Goal: Task Accomplishment & Management: Manage account settings

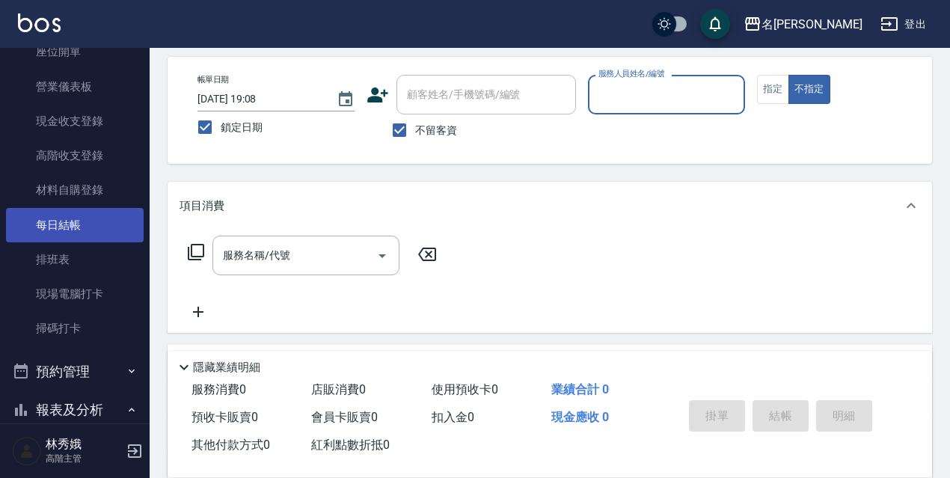
scroll to position [173, 0]
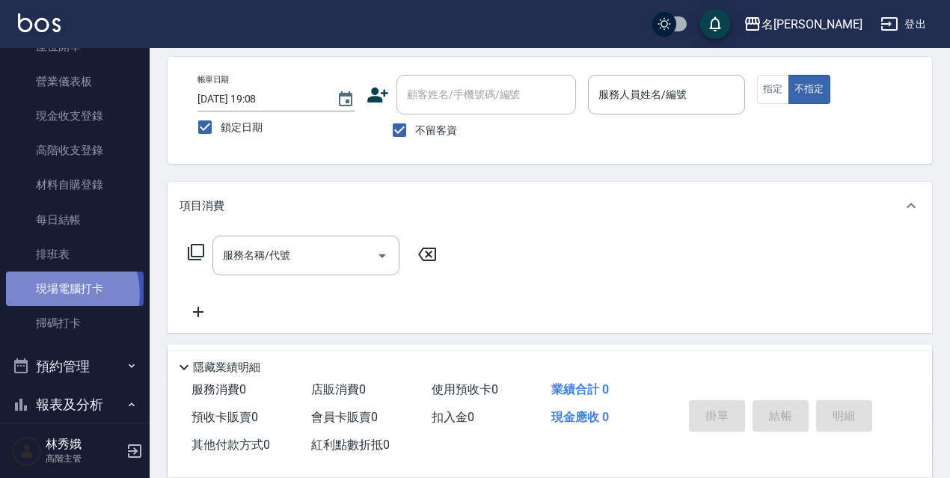
click at [63, 293] on link "現場電腦打卡" at bounding box center [75, 288] width 138 height 34
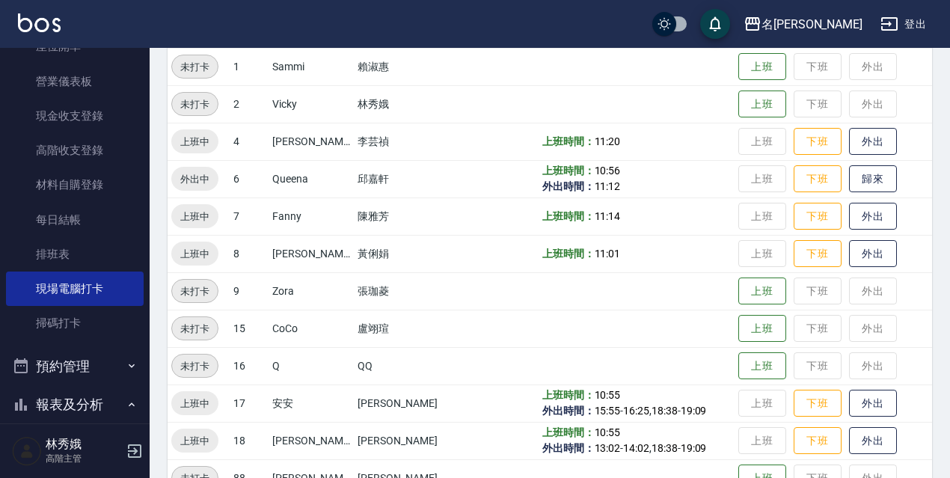
scroll to position [306, 0]
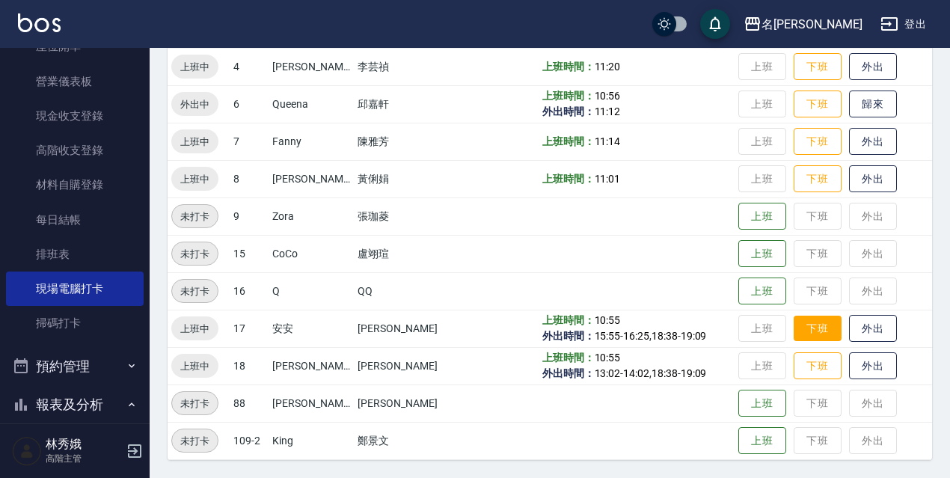
click at [794, 324] on button "下班" at bounding box center [817, 329] width 48 height 26
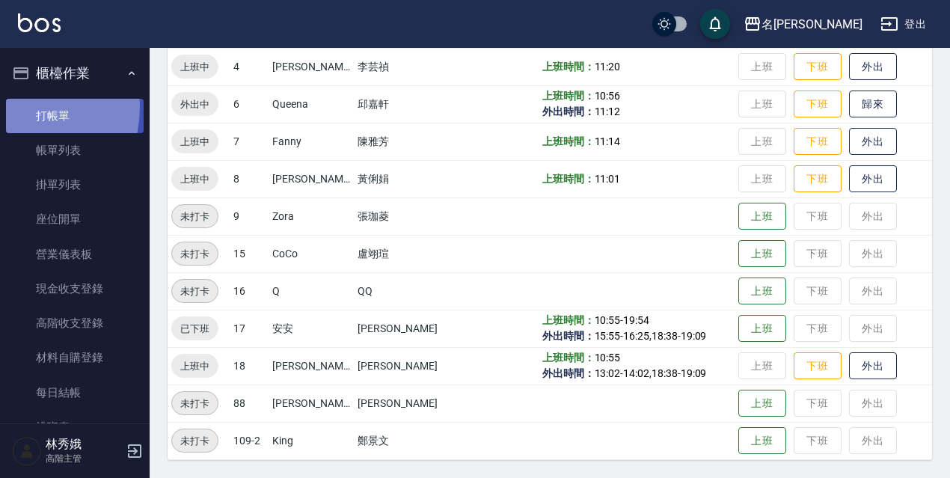
click at [24, 106] on link "打帳單" at bounding box center [75, 116] width 138 height 34
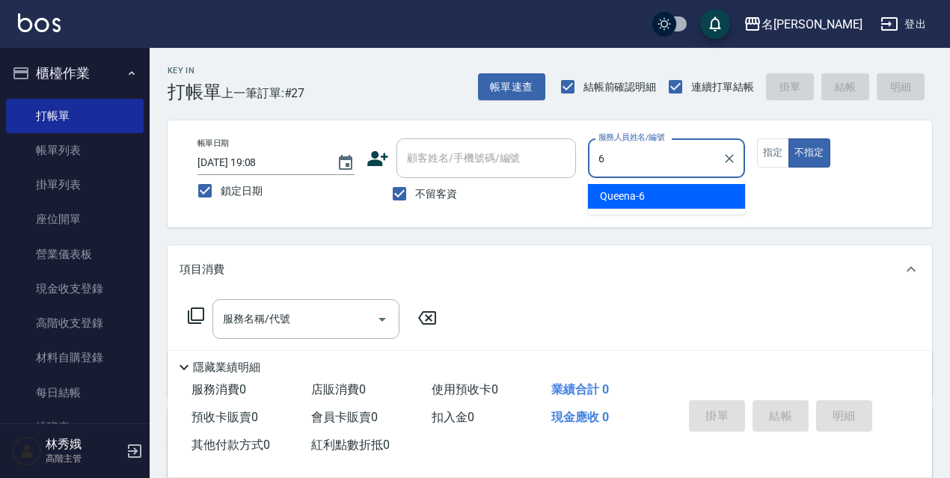
type input "Queena-6"
type button "false"
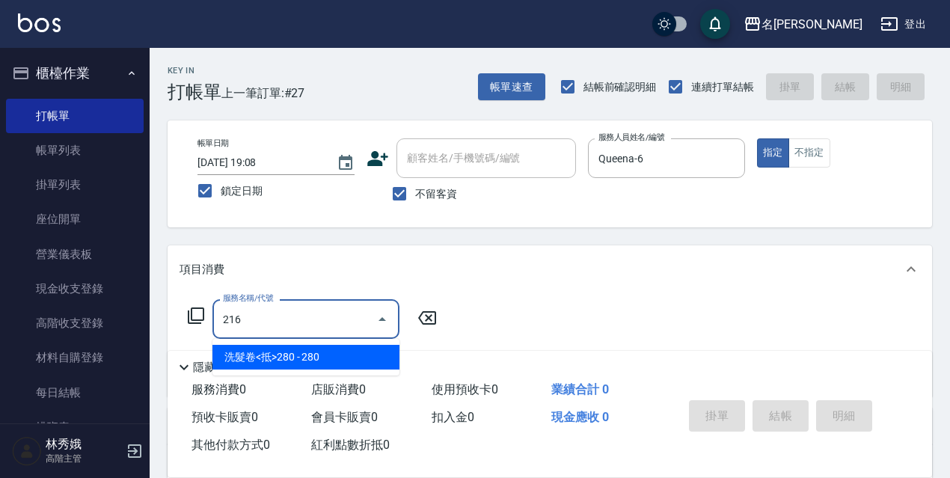
type input "洗髮卷<抵>280(216)"
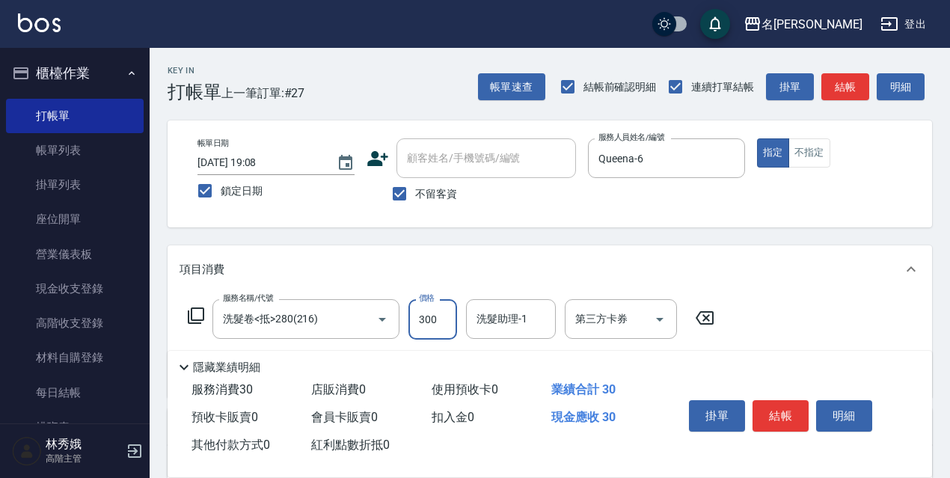
type input "300"
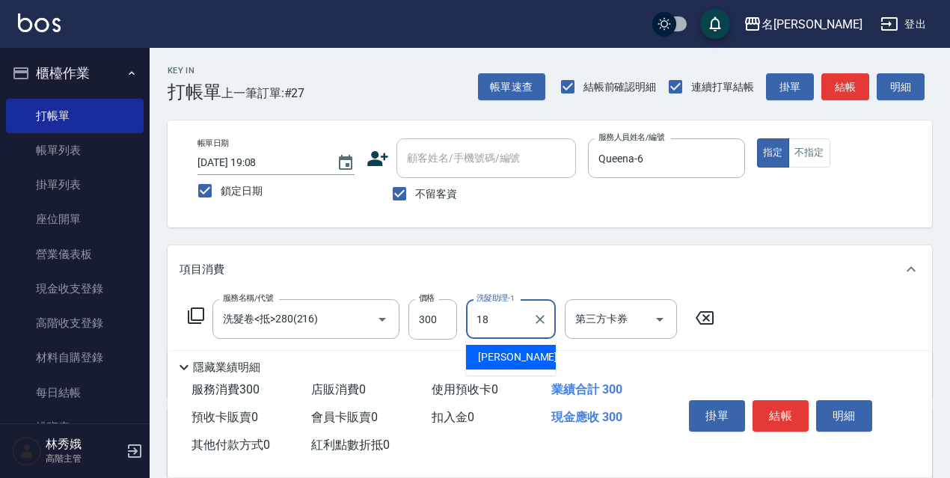
type input "[PERSON_NAME]-18"
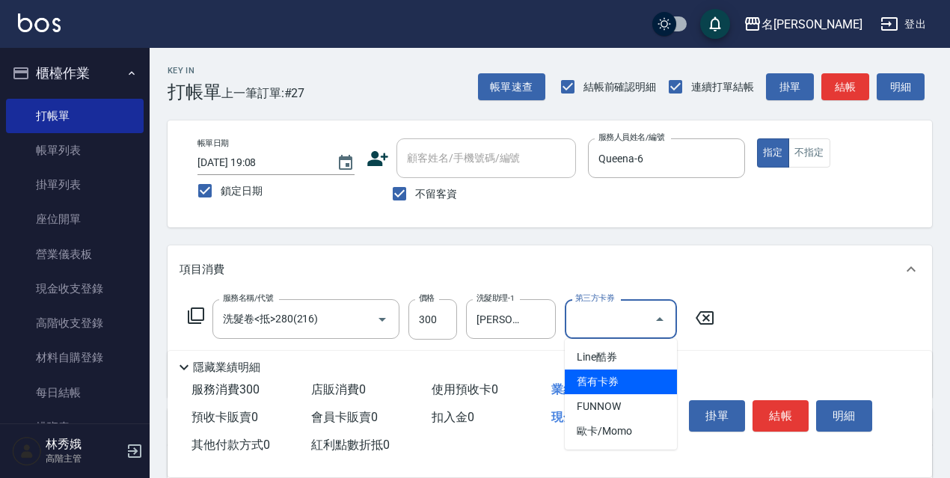
type input "舊有卡券"
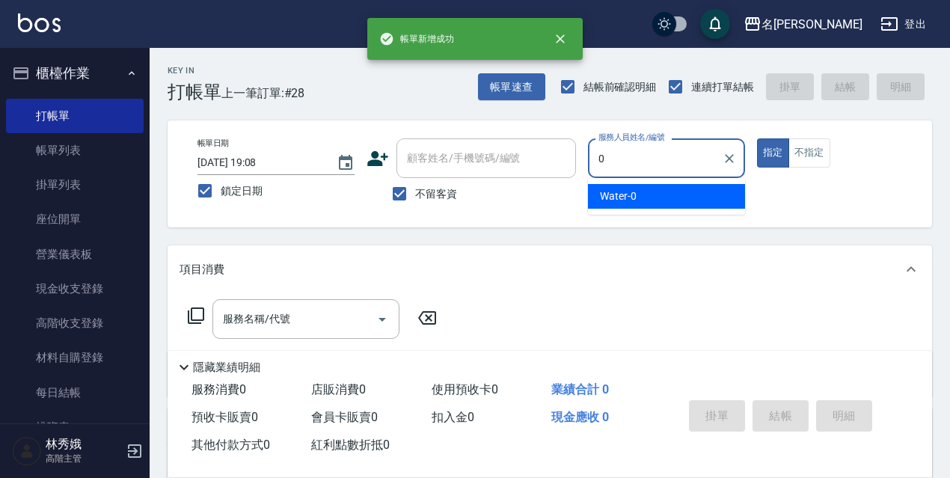
type input "Water-0"
type button "true"
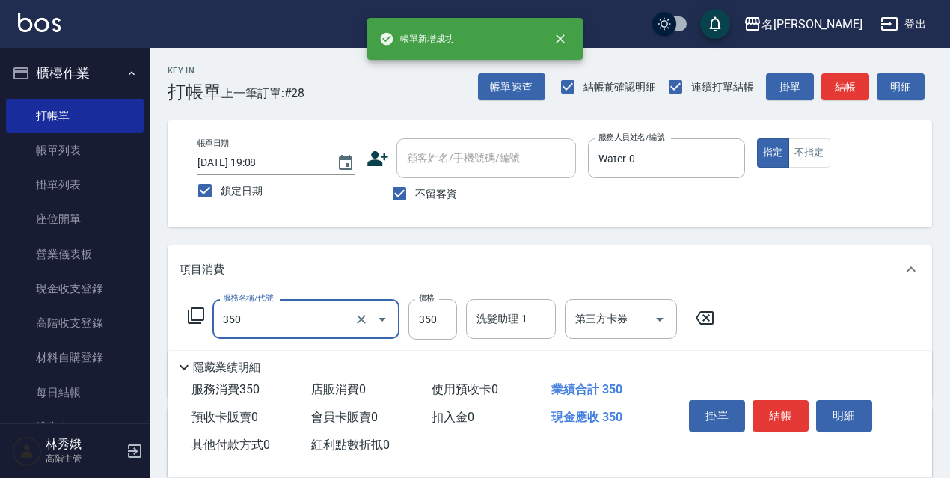
type input "洗髮350(350)"
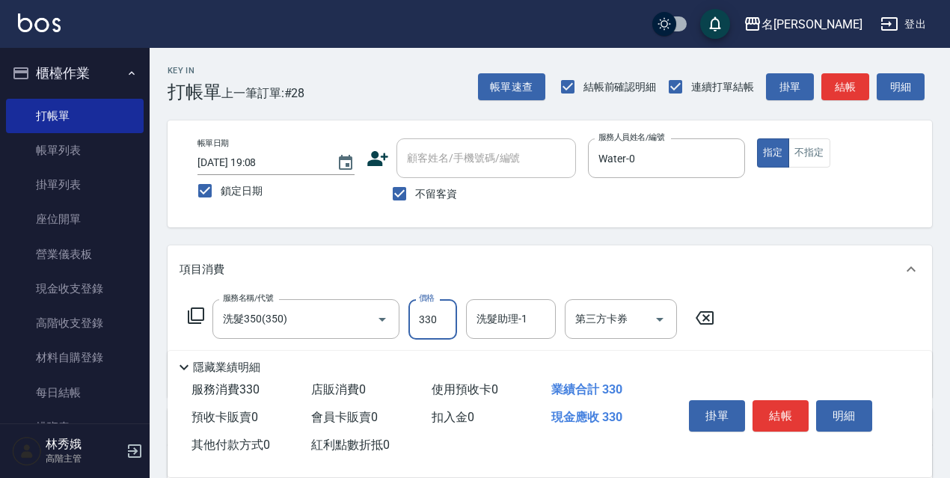
type input "330"
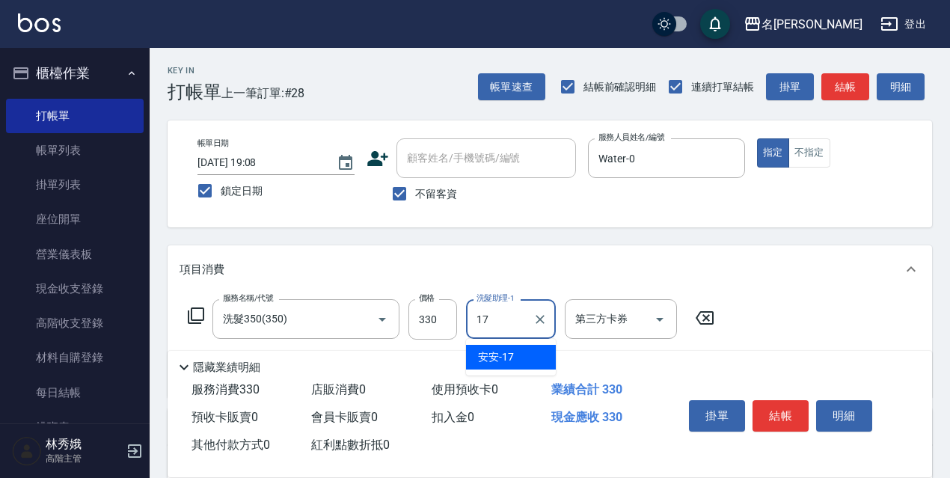
type input "安安-17"
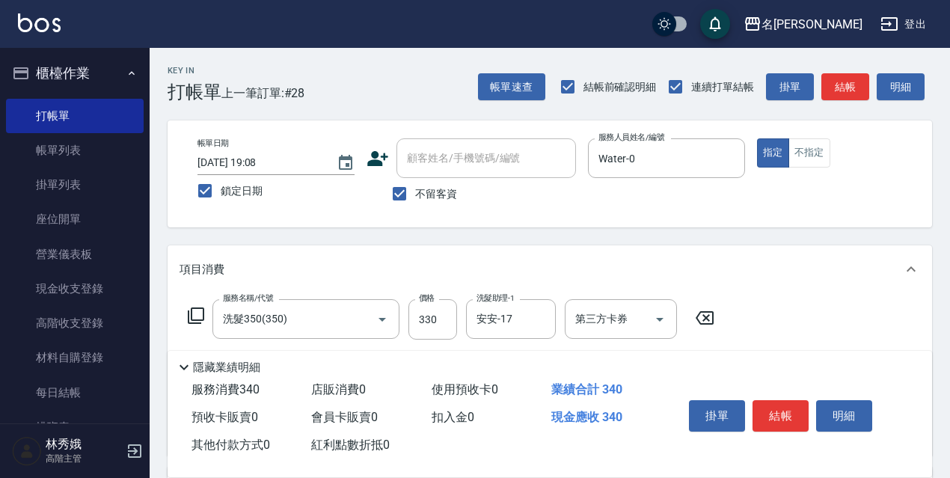
type input "潤絲精(801)"
type input "20"
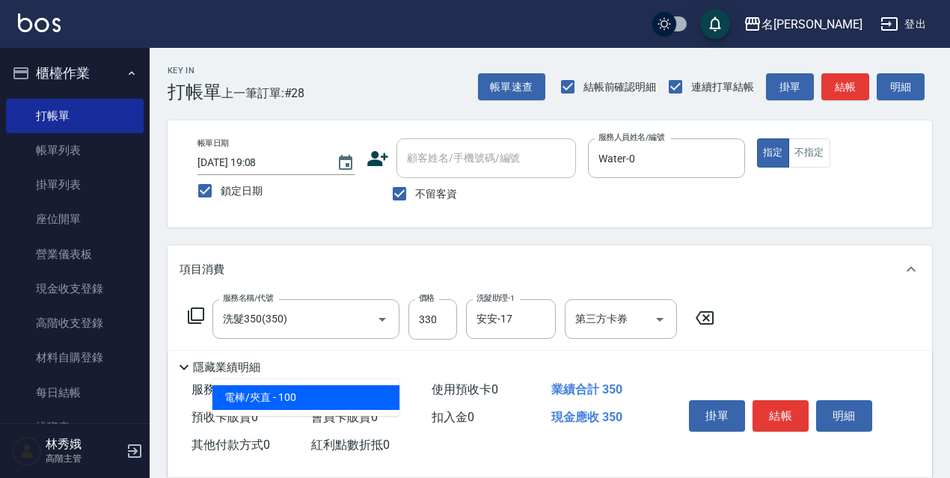
type input "電棒/夾直(803)"
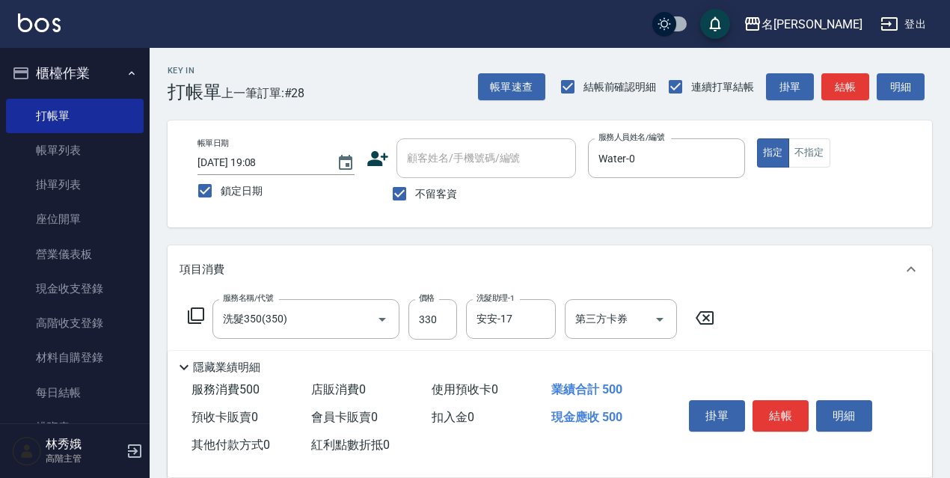
type input "150"
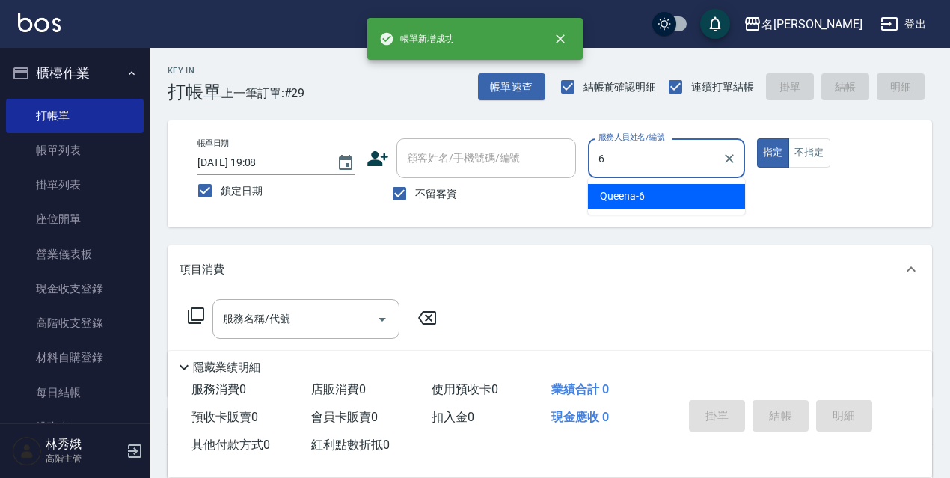
type input "Queena-6"
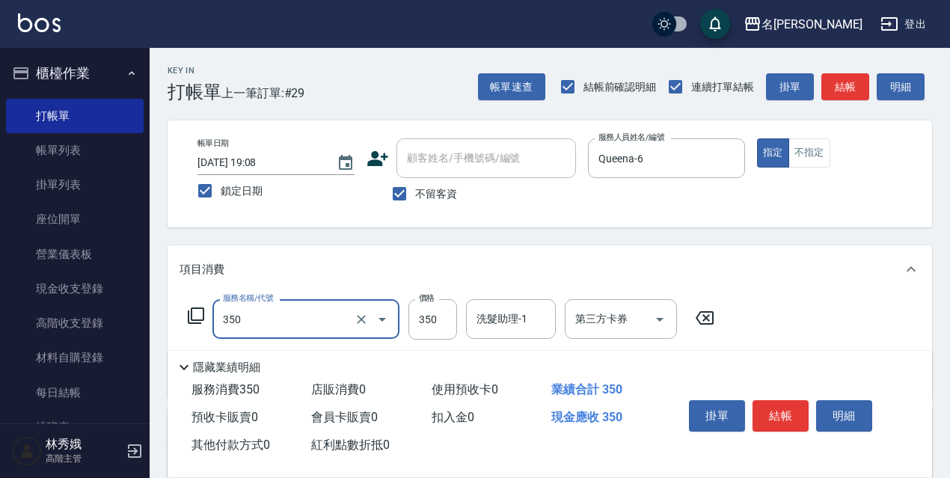
type input "洗髮350(350)"
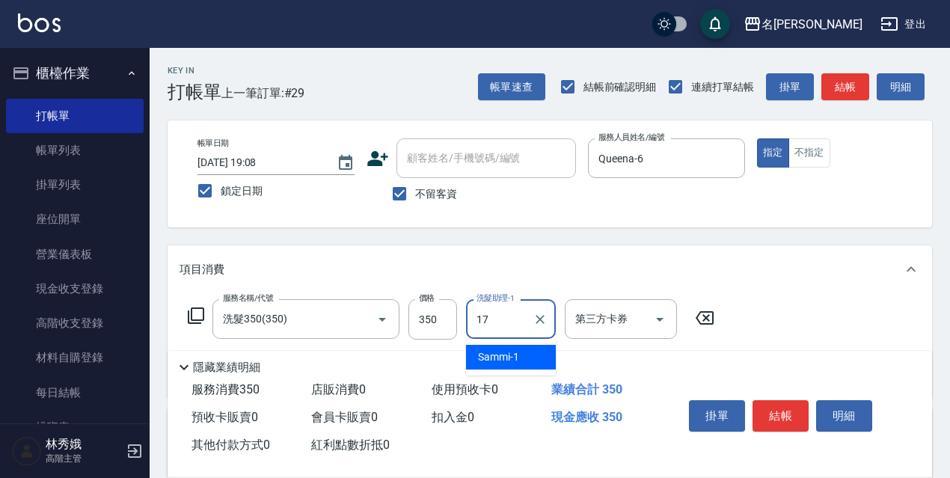
type input "安安-17"
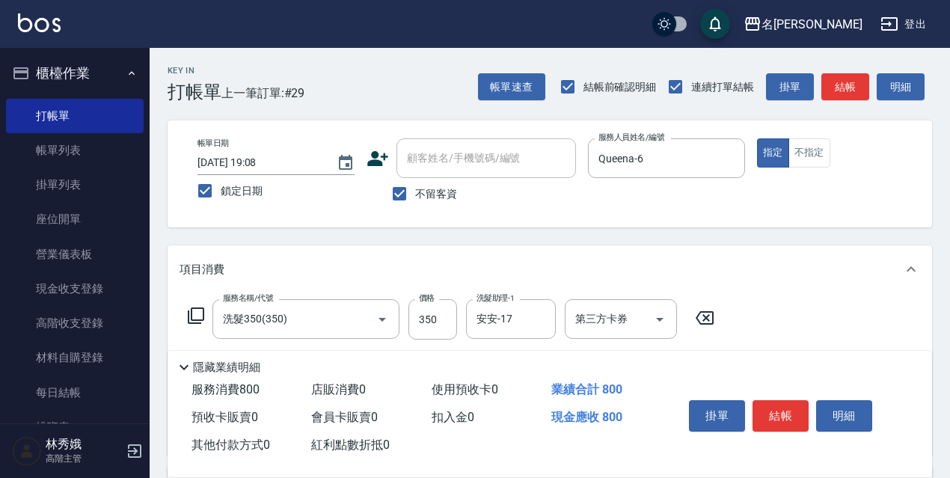
type input "剪髮450(306)"
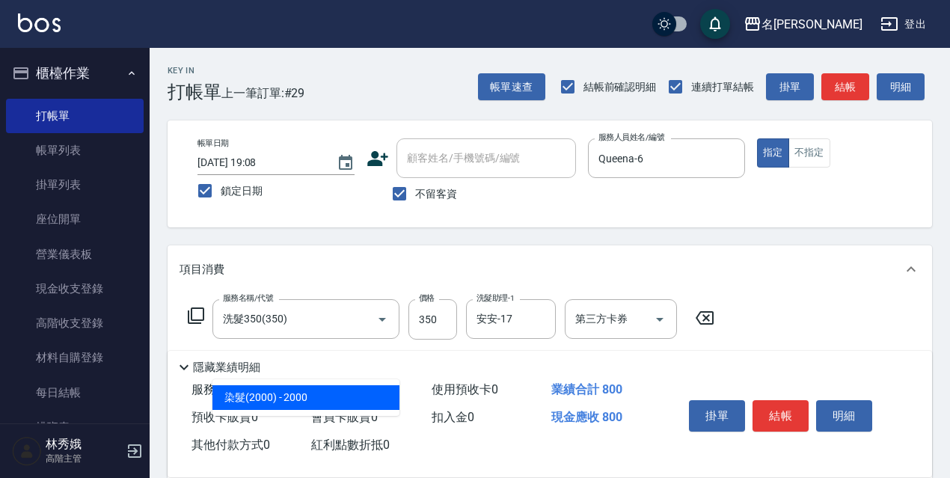
type input "染髮(2000)(505)"
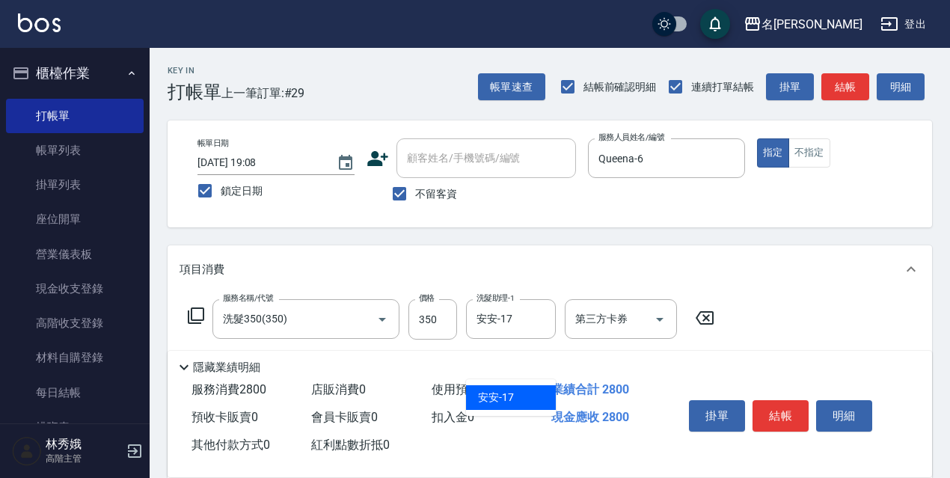
type input "安安-17"
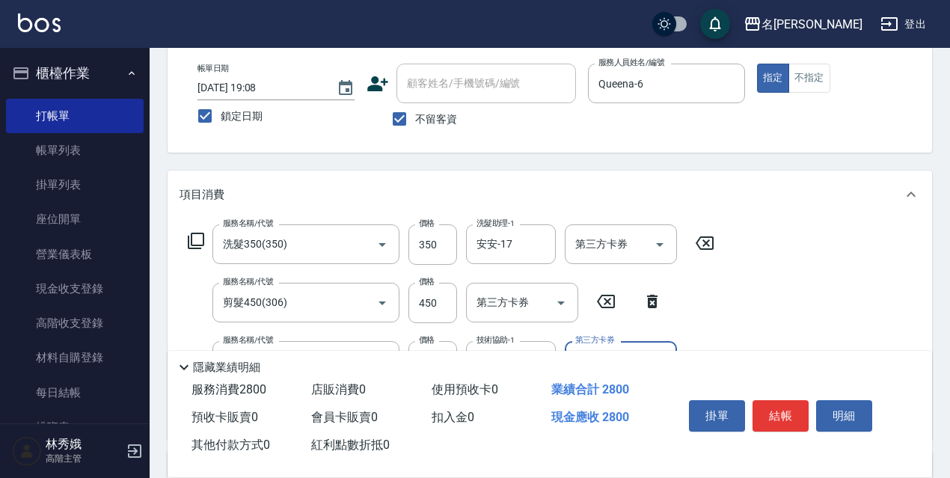
scroll to position [150, 0]
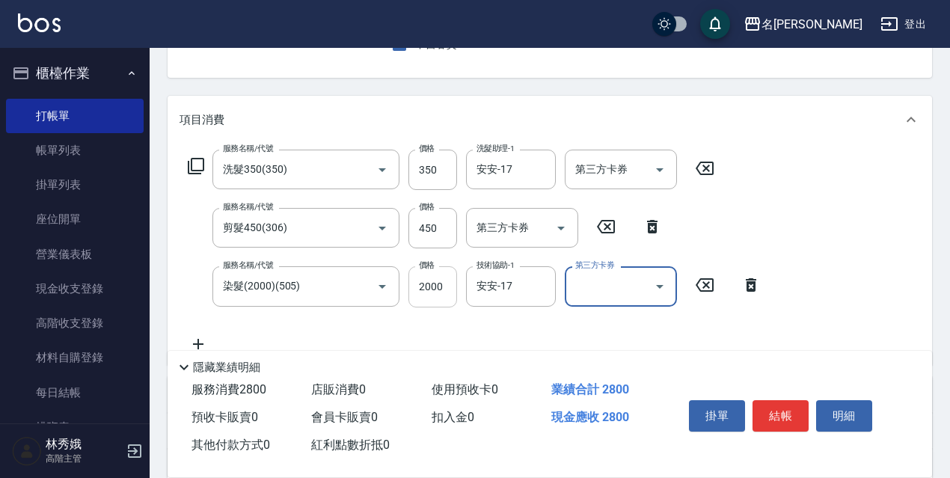
click at [436, 287] on input "2000" at bounding box center [432, 286] width 49 height 40
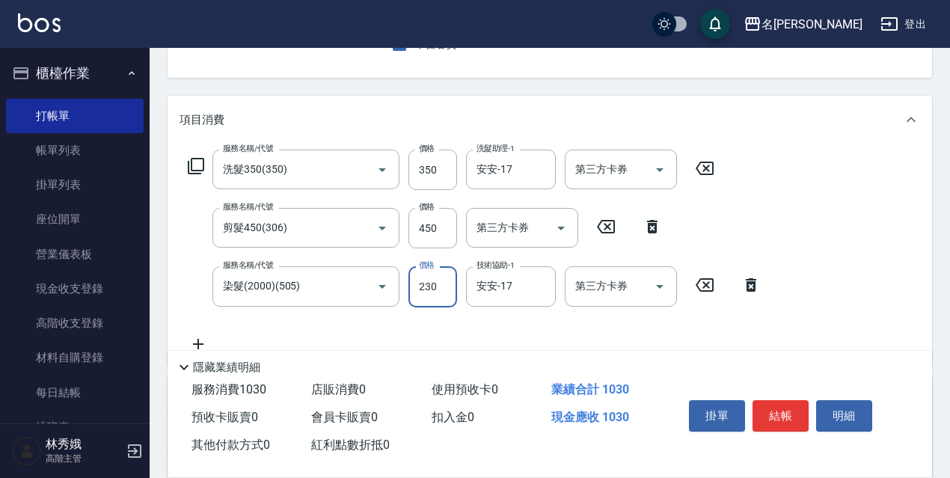
type input "2300"
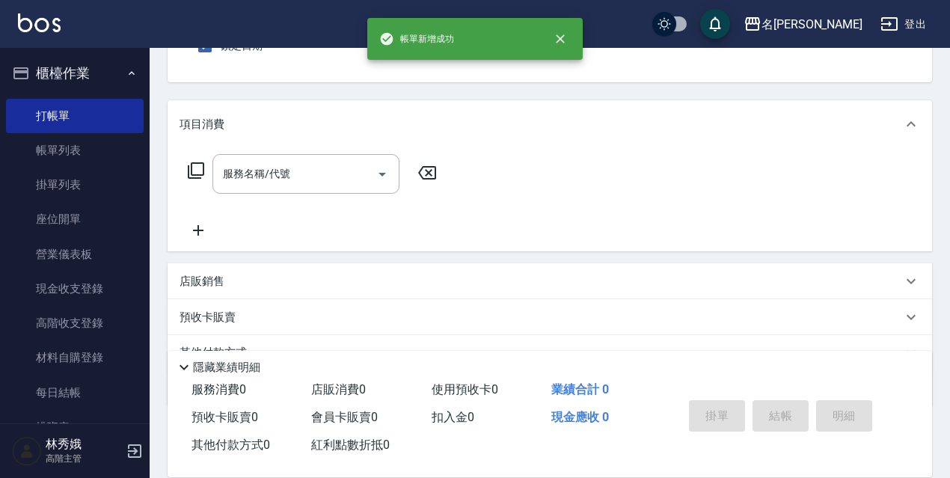
scroll to position [0, 0]
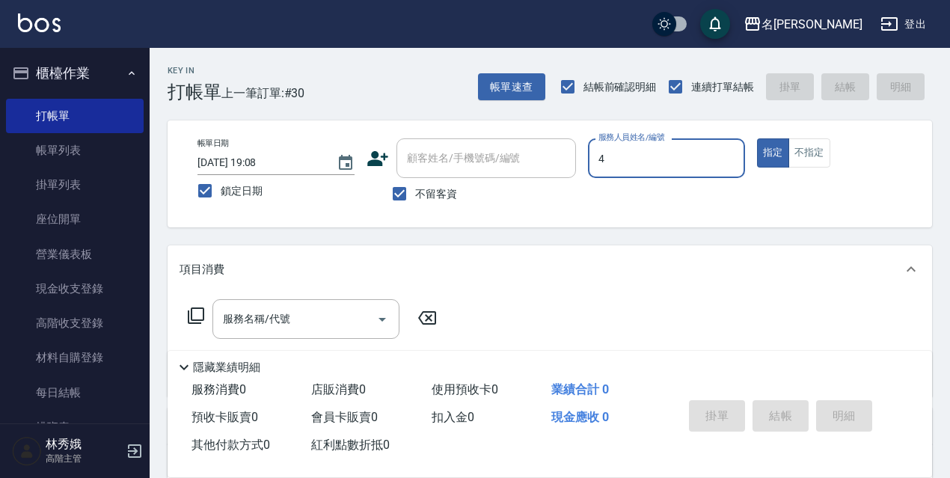
type input "[PERSON_NAME]-4"
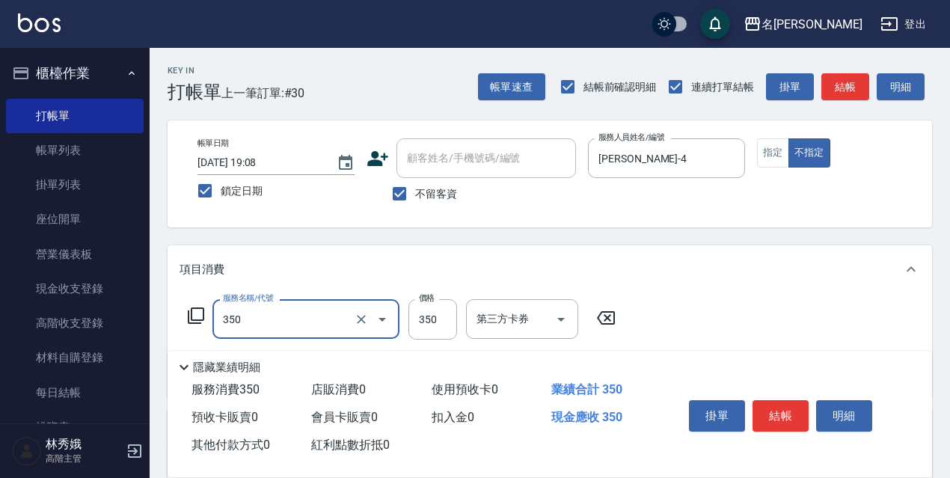
type input "洗髮350(350)"
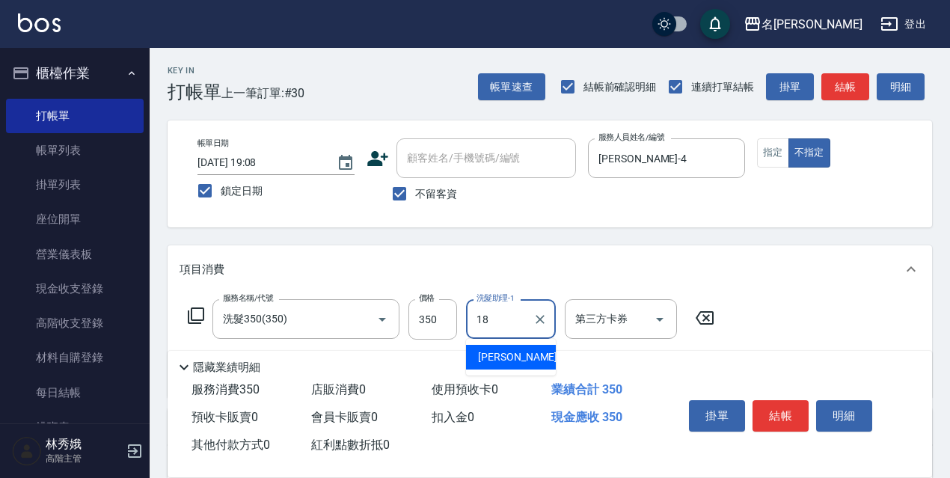
type input "[PERSON_NAME]-18"
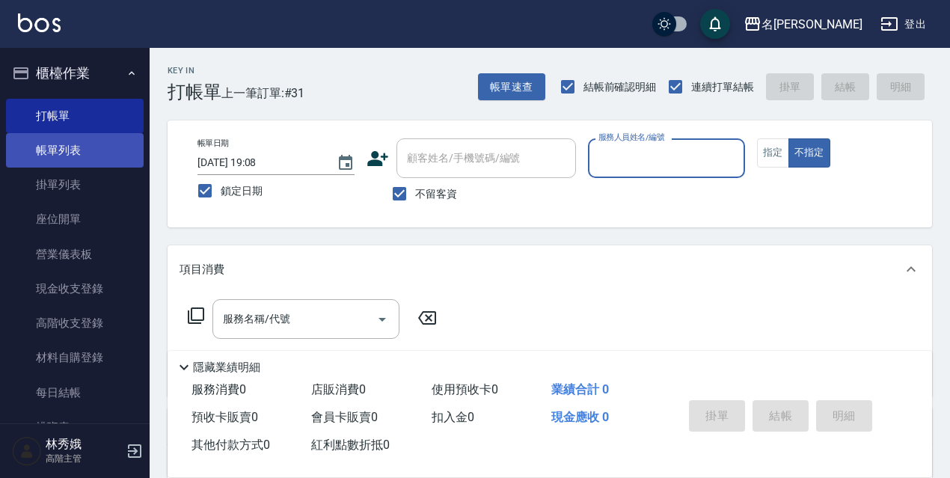
click at [112, 156] on link "帳單列表" at bounding box center [75, 150] width 138 height 34
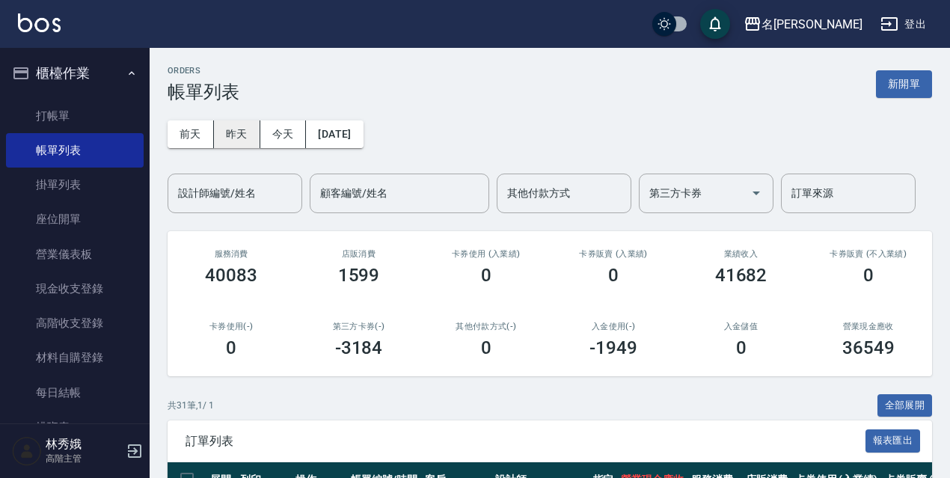
click at [243, 136] on button "昨天" at bounding box center [237, 134] width 46 height 28
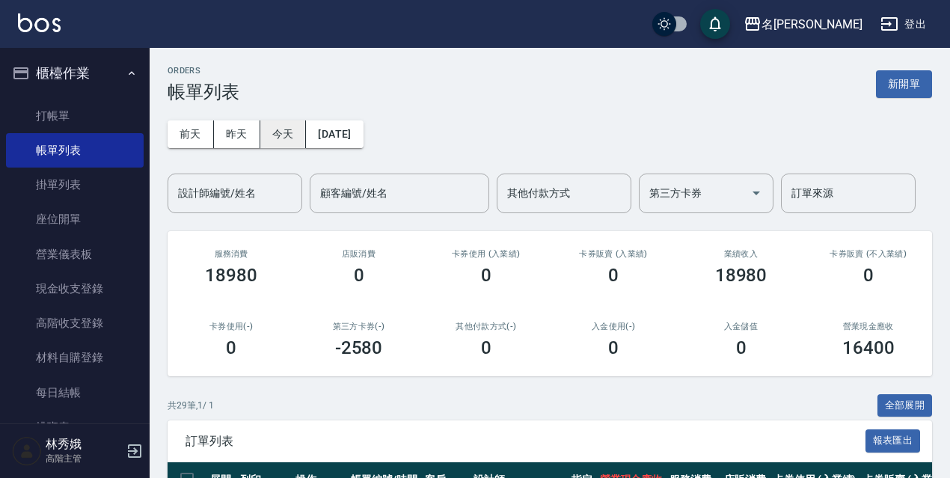
click at [295, 144] on button "今天" at bounding box center [283, 134] width 46 height 28
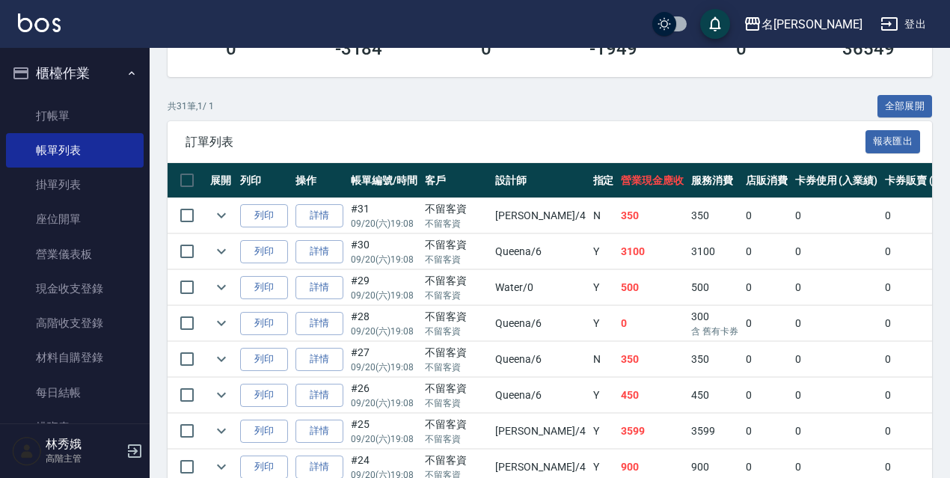
scroll to position [150, 0]
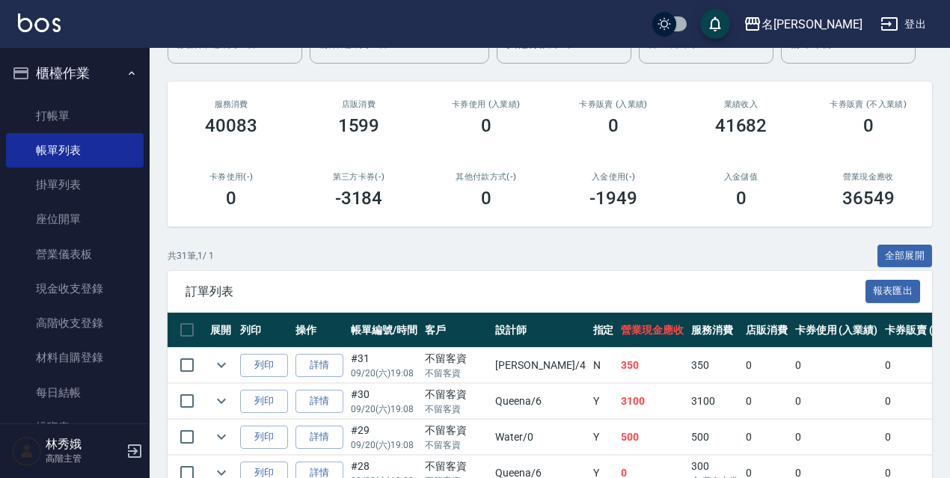
drag, startPoint x: 907, startPoint y: 256, endPoint x: 950, endPoint y: 179, distance: 89.0
click at [906, 256] on button "全部展開" at bounding box center [904, 256] width 55 height 23
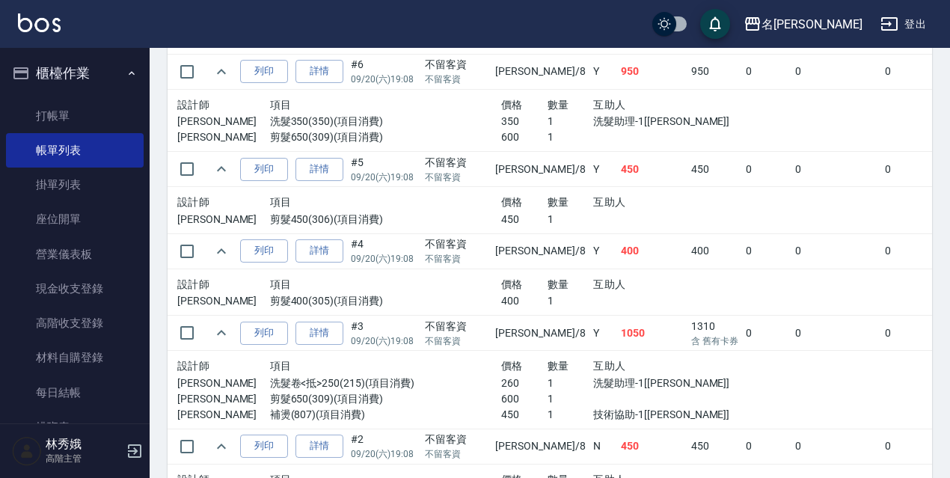
scroll to position [3130, 0]
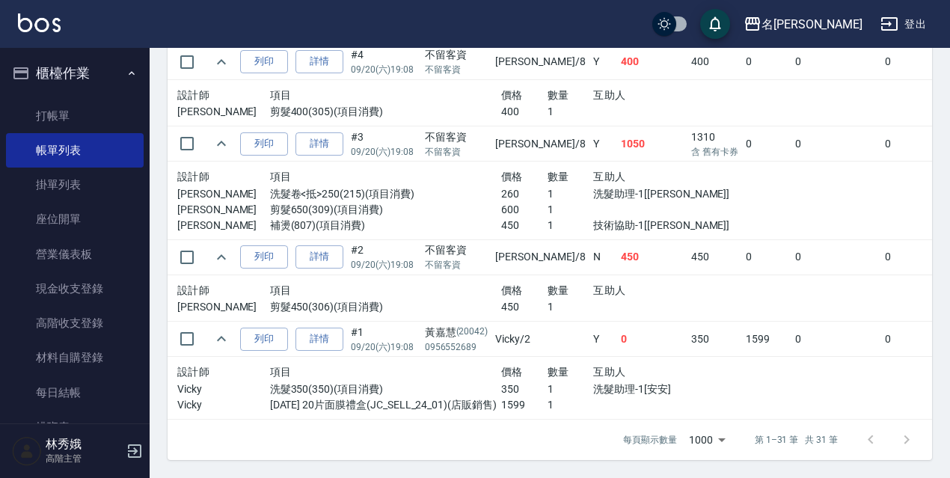
click at [678, 357] on div "設計師 項目 價格 數量 互助人 Vicky 洗髮350(350)(項目消費) 350 1 洗髮助理-1[安安] Vicky [DATE] 20片面膜禮盒(J…" at bounding box center [454, 388] width 567 height 62
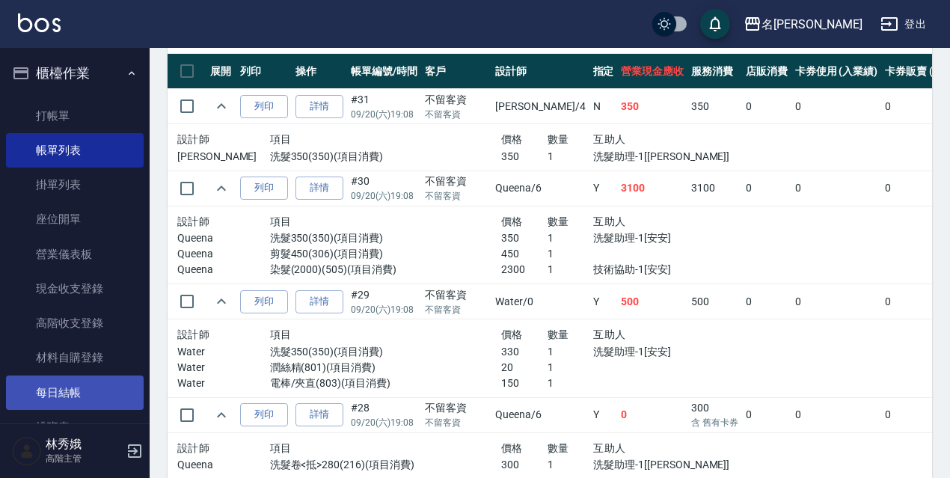
scroll to position [75, 0]
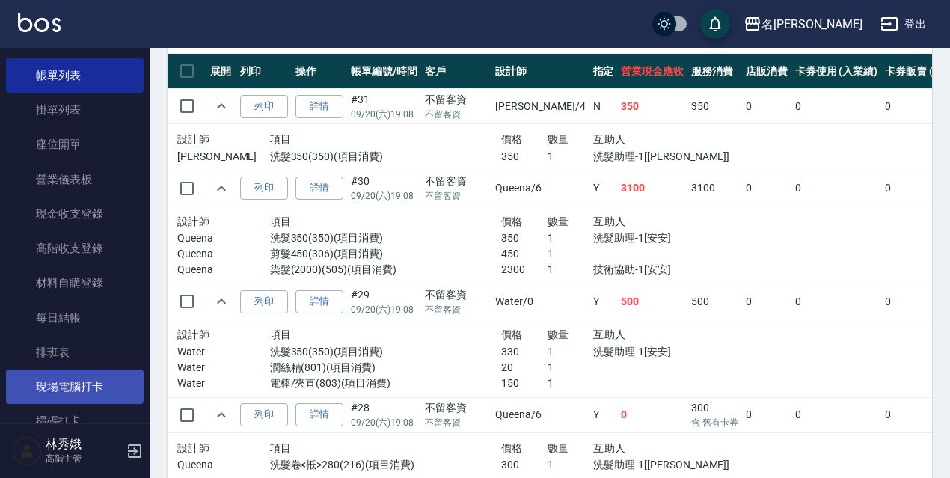
click at [73, 383] on link "現場電腦打卡" at bounding box center [75, 386] width 138 height 34
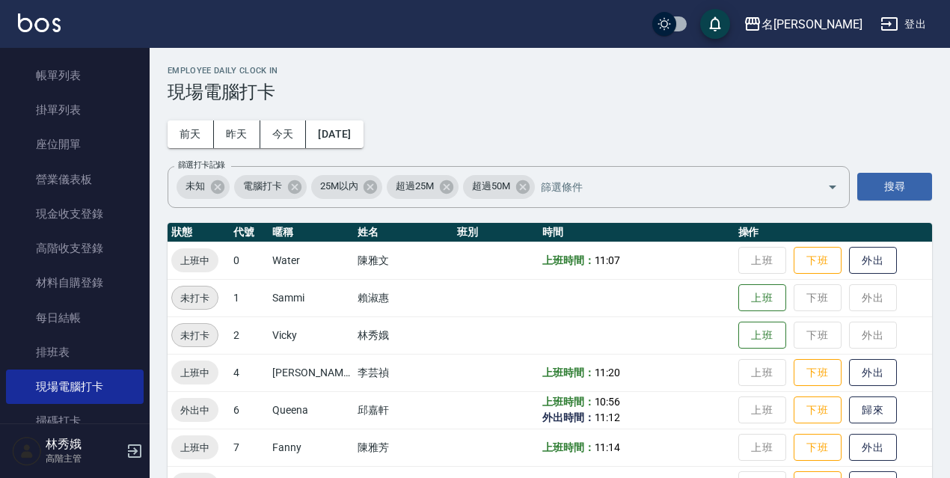
scroll to position [306, 0]
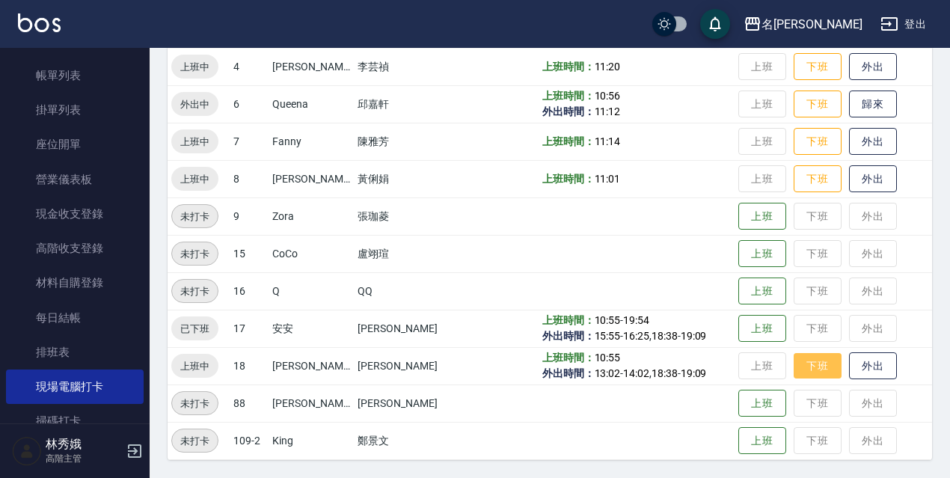
click at [822, 371] on button "下班" at bounding box center [817, 366] width 48 height 26
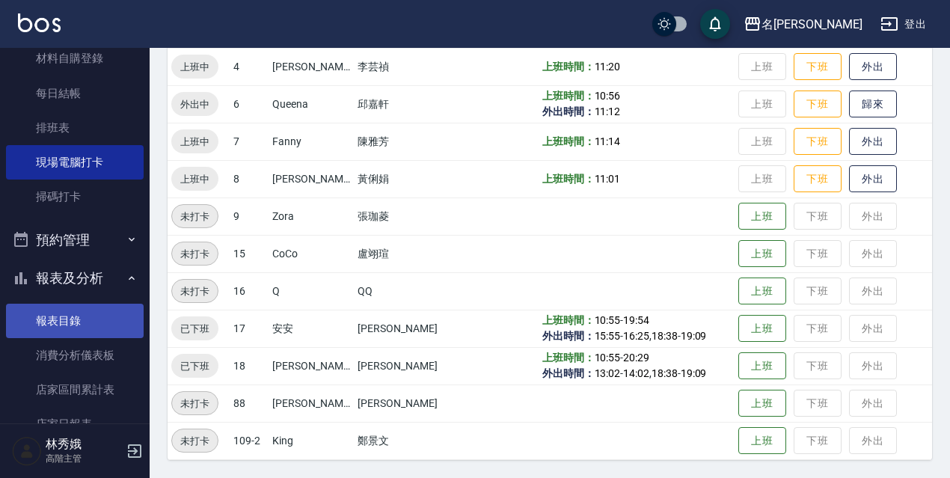
scroll to position [598, 0]
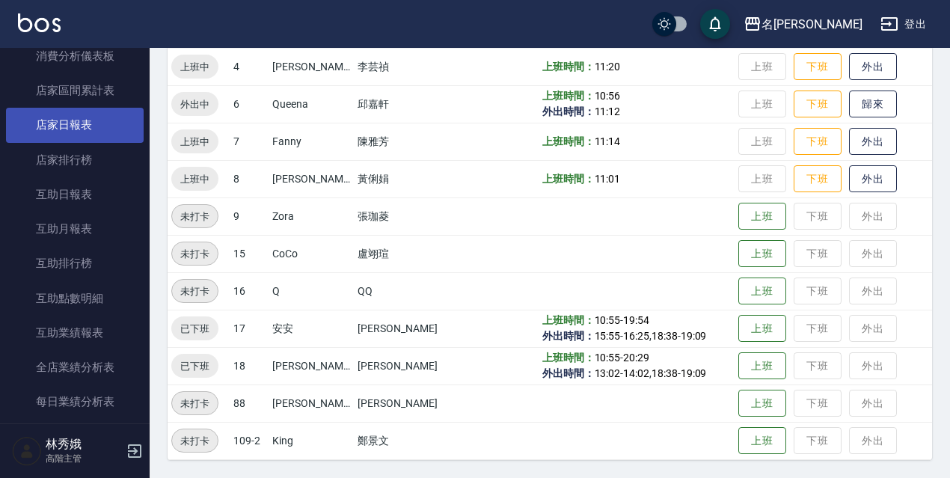
click at [102, 138] on link "店家日報表" at bounding box center [75, 125] width 138 height 34
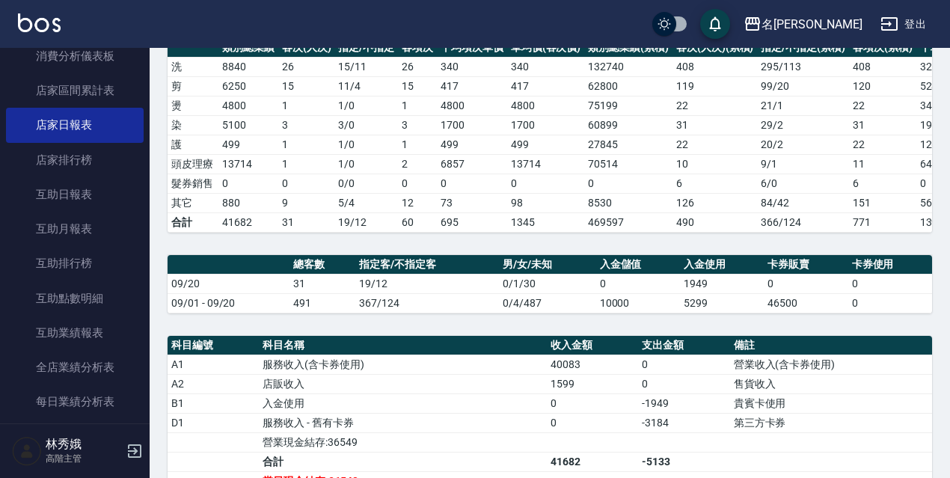
scroll to position [374, 0]
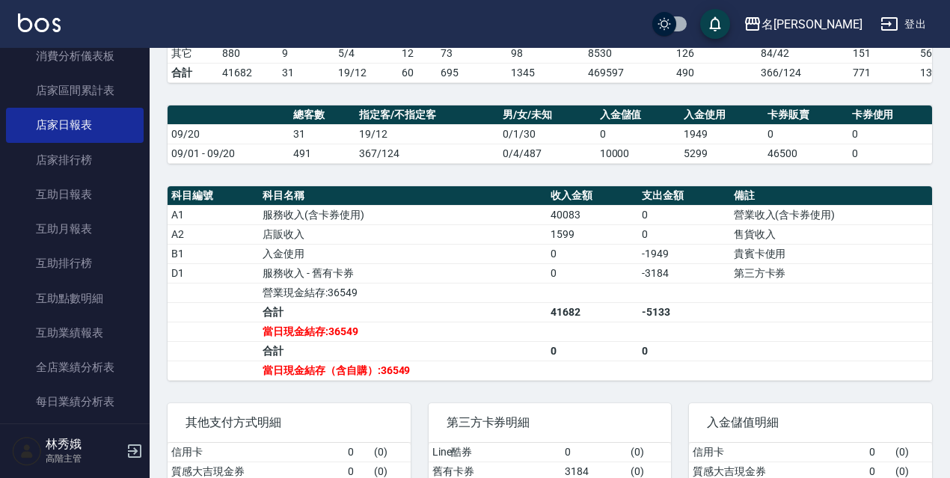
click at [899, 22] on button "登出" at bounding box center [903, 24] width 58 height 28
